Goal: Transaction & Acquisition: Purchase product/service

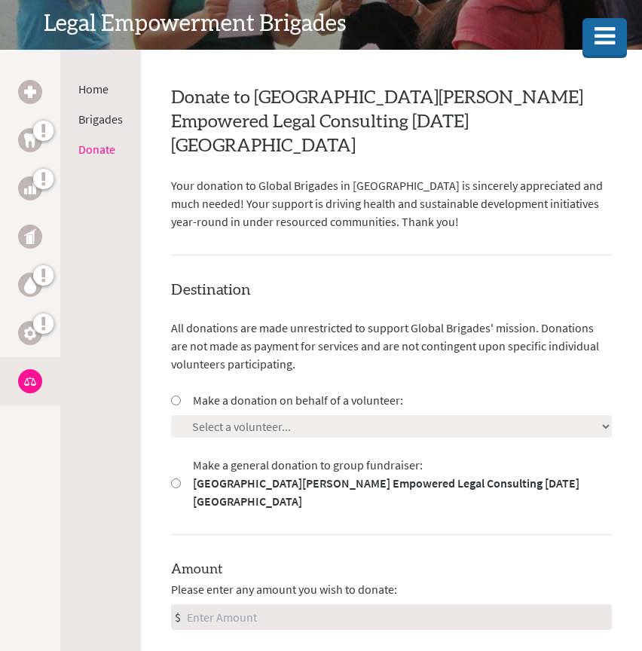
scroll to position [240, 0]
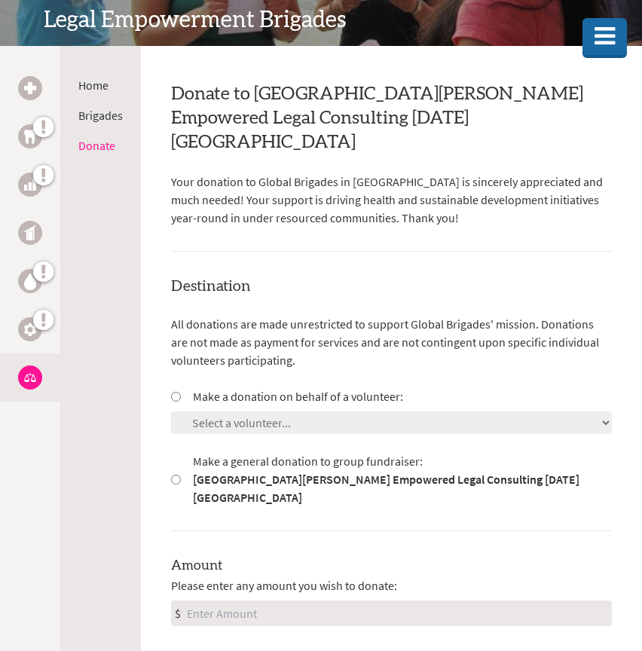
click at [178, 392] on input "Make a donation on behalf of a volunteer:" at bounding box center [176, 397] width 10 height 10
radio input "true"
click at [210, 412] on select "Select a volunteer... Ava Gokiert Braelyn Spencer Emily Hart Eve Carreau Gray P…" at bounding box center [391, 423] width 441 height 23
select select "B4EEC587-4B99-11F0-B8AC-42010A400003"
click at [171, 412] on select "Select a volunteer... Ava Gokiert Braelyn Spencer Emily Hart Eve Carreau Gray P…" at bounding box center [391, 423] width 441 height 23
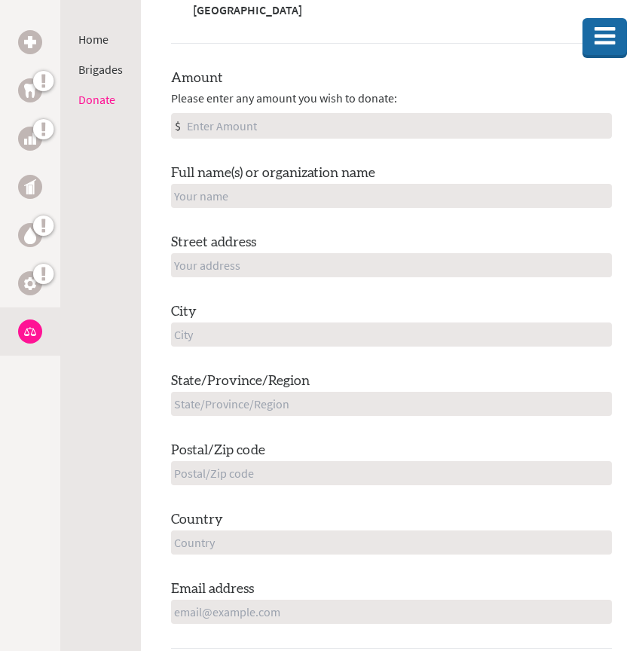
scroll to position [0, 0]
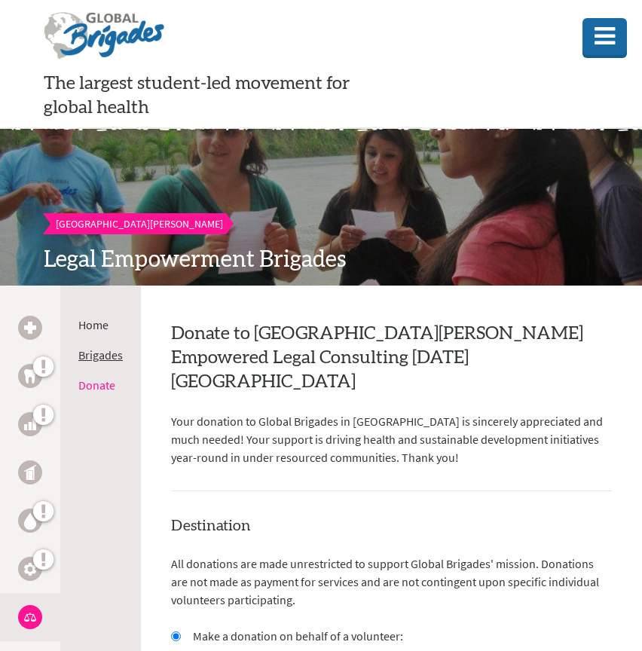
click at [96, 357] on link "Brigades" at bounding box center [100, 354] width 44 height 15
